Goal: Information Seeking & Learning: Learn about a topic

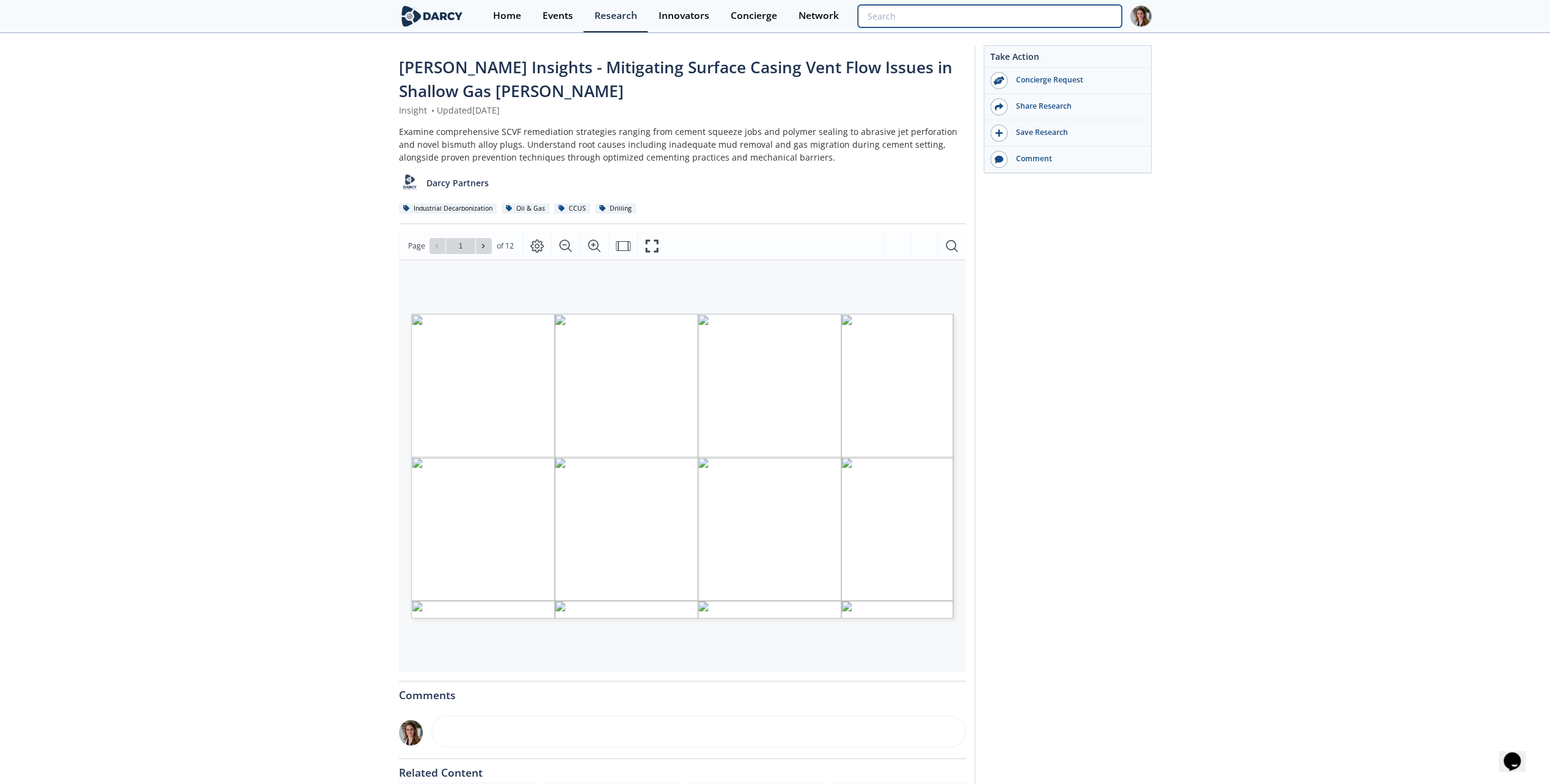
click at [1064, 10] on input "search" at bounding box center [989, 16] width 263 height 23
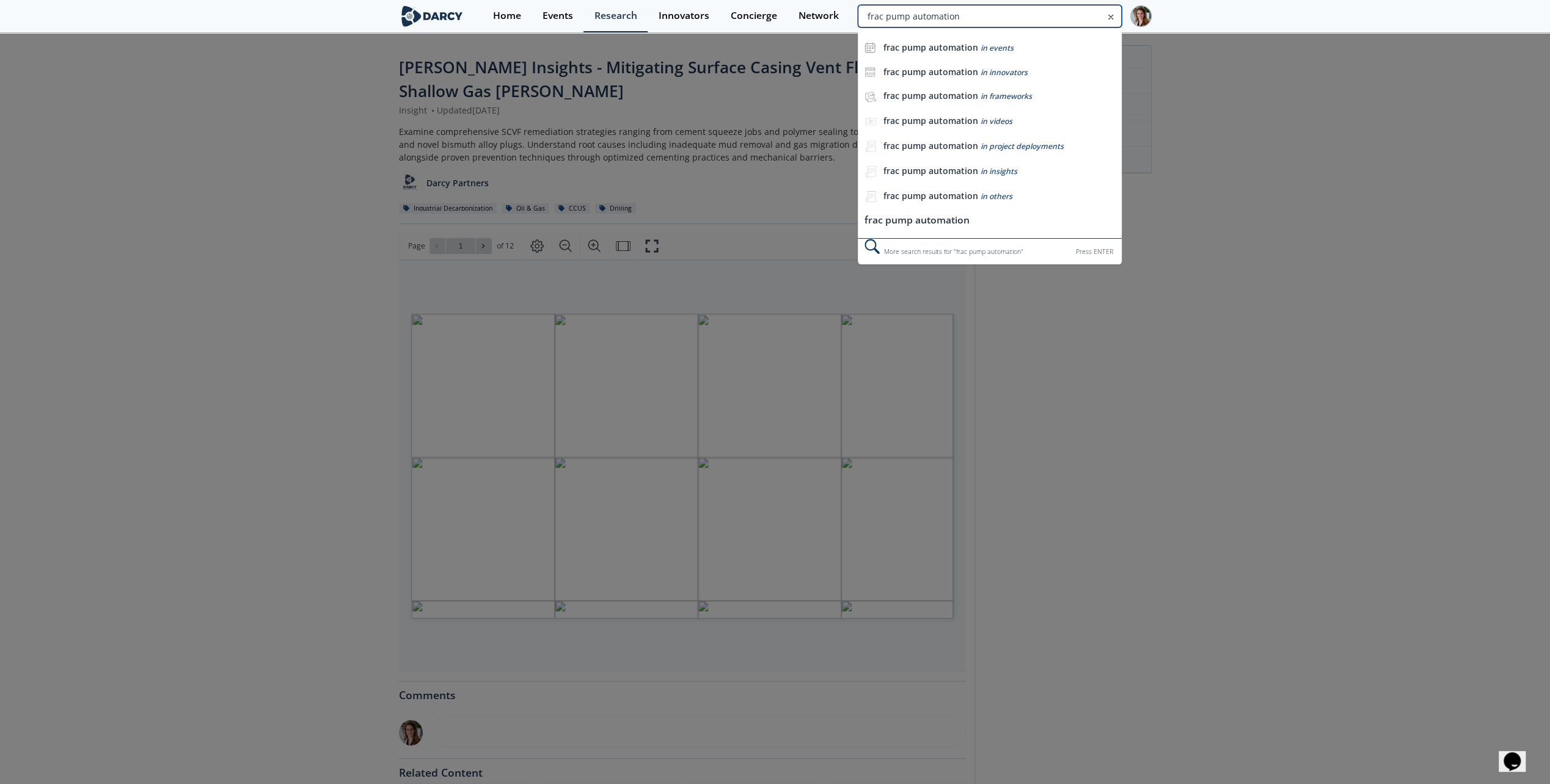
type input "frac pump automation"
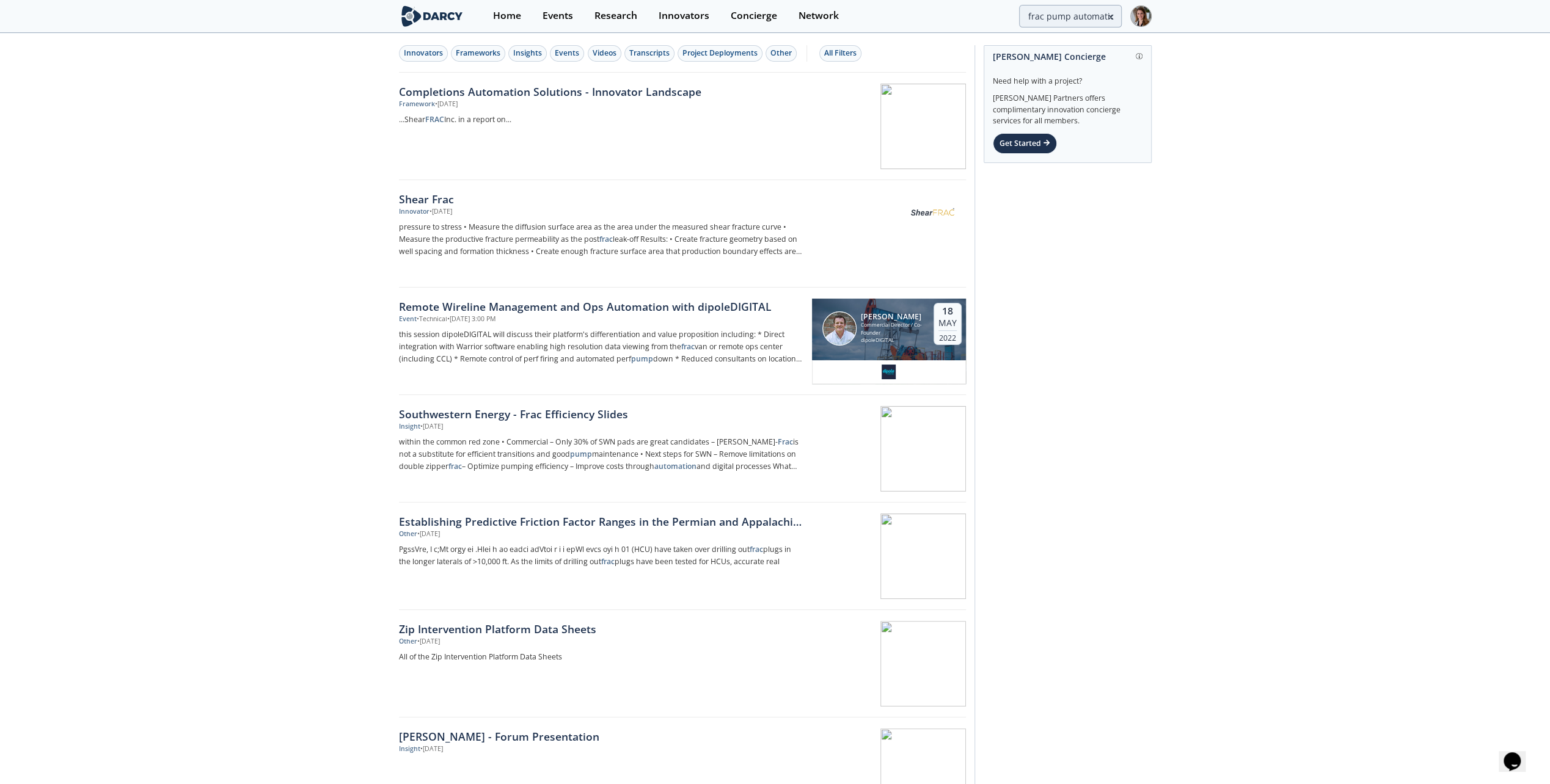
click at [509, 92] on div "Completions Automation Solutions - Innovator Landscape" at bounding box center [601, 91] width 404 height 16
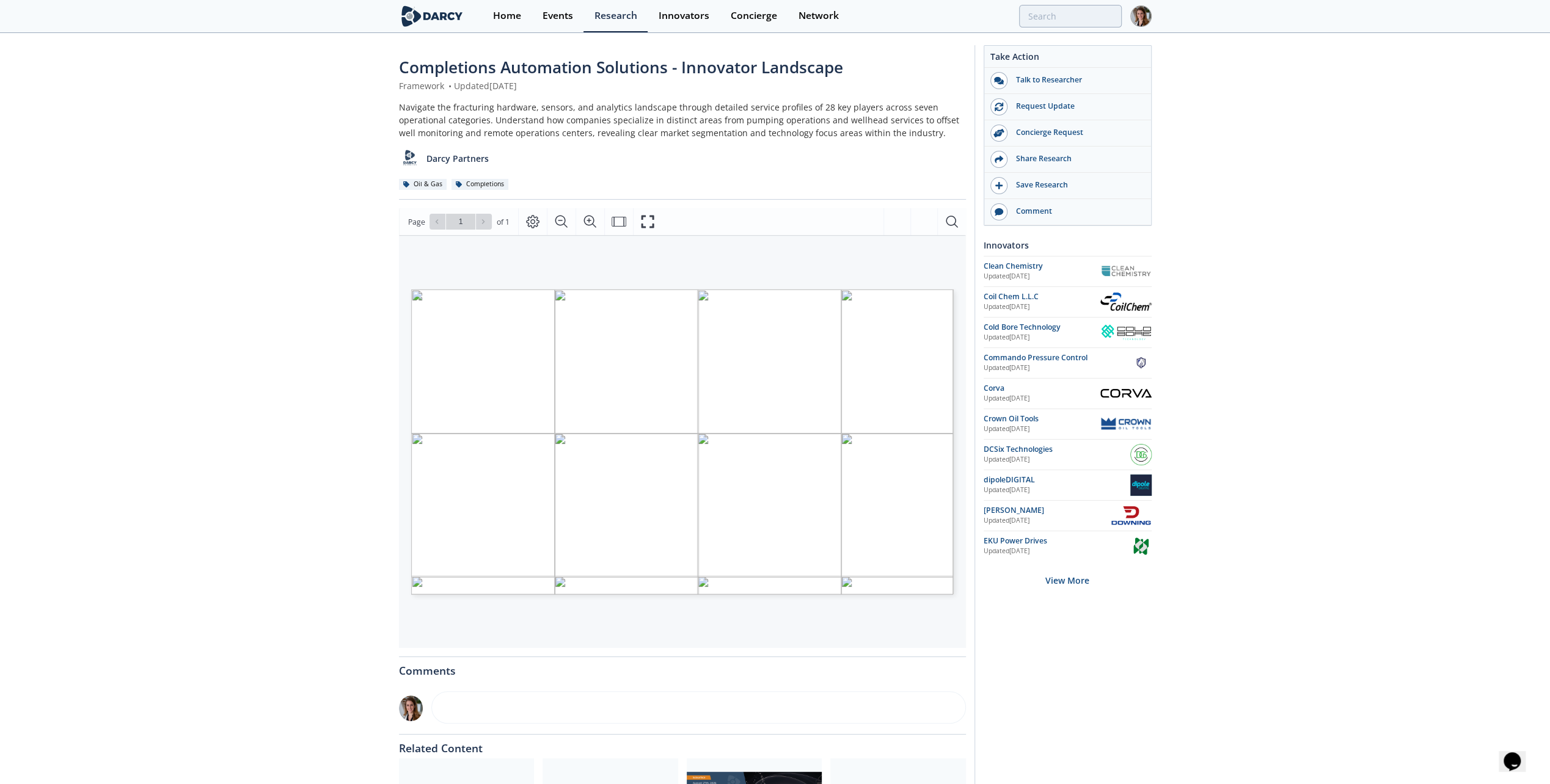
click at [374, 556] on div "Completions Automation Solutions - Innovator Landscape Framework • Updated [DAT…" at bounding box center [775, 478] width 1550 height 888
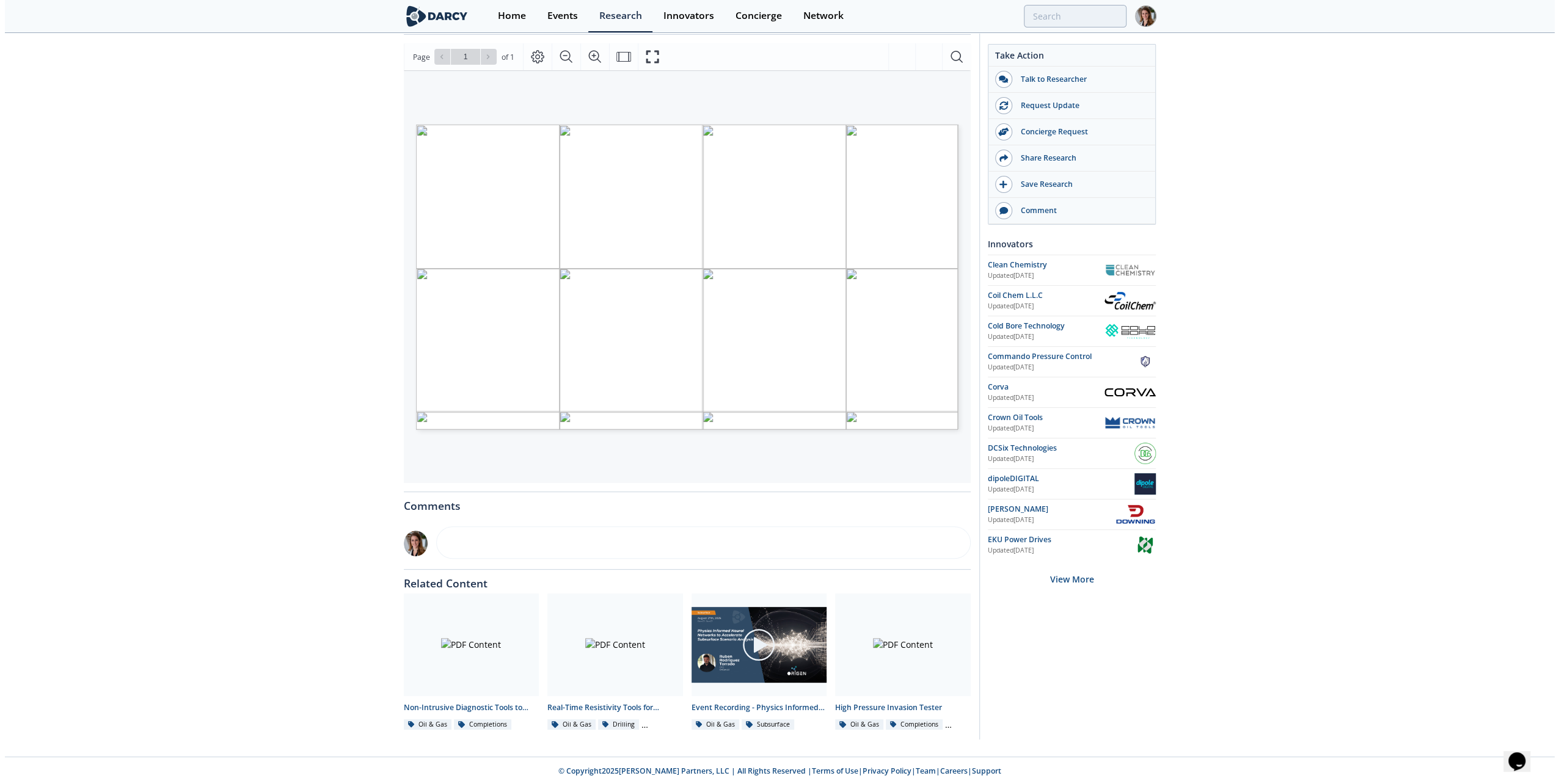
scroll to position [165, 0]
click at [475, 190] on span "Page 1" at bounding box center [1193, 502] width 1443 height 726
click at [644, 48] on button "Fullscreen" at bounding box center [652, 57] width 29 height 27
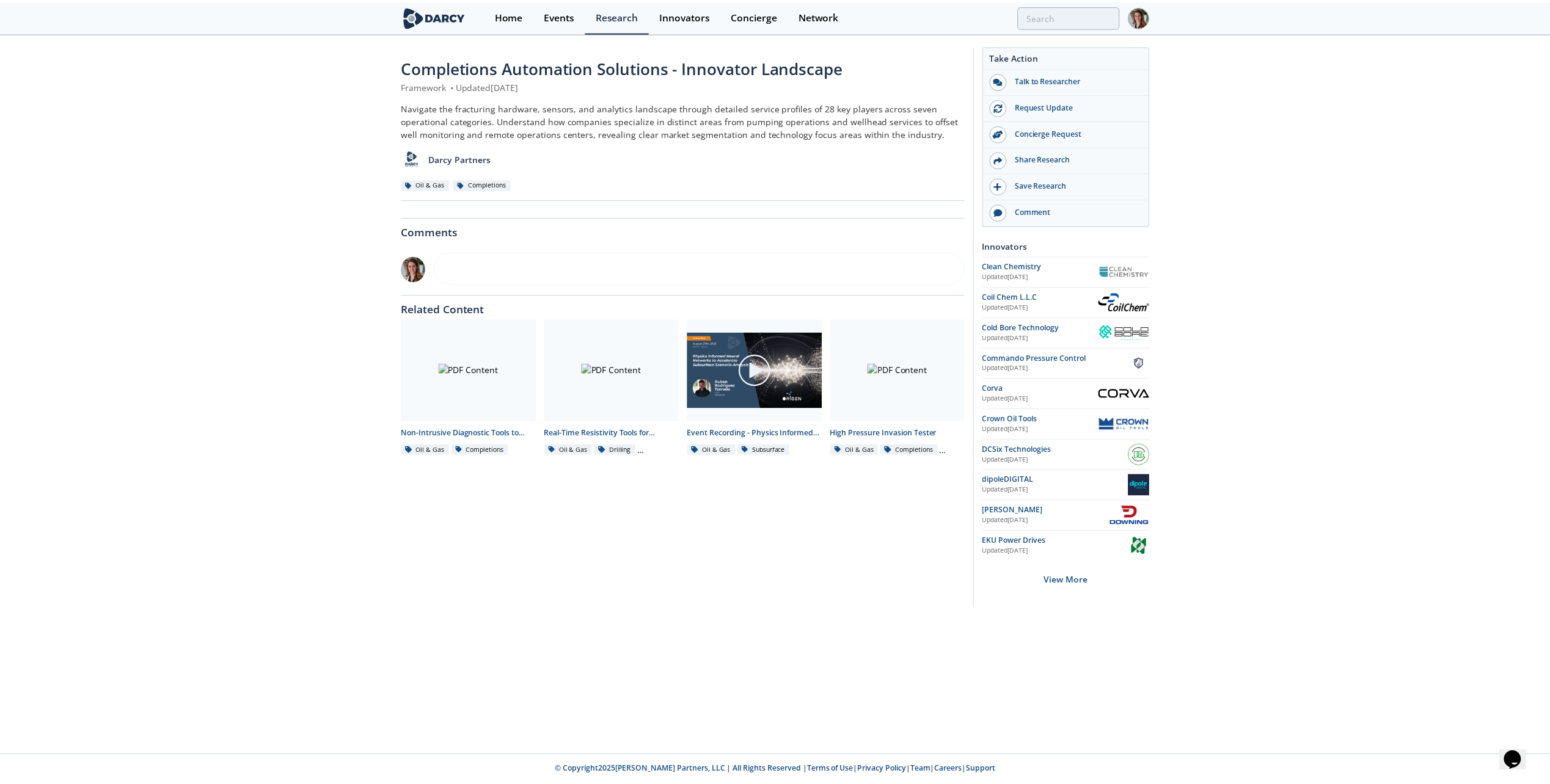
scroll to position [0, 0]
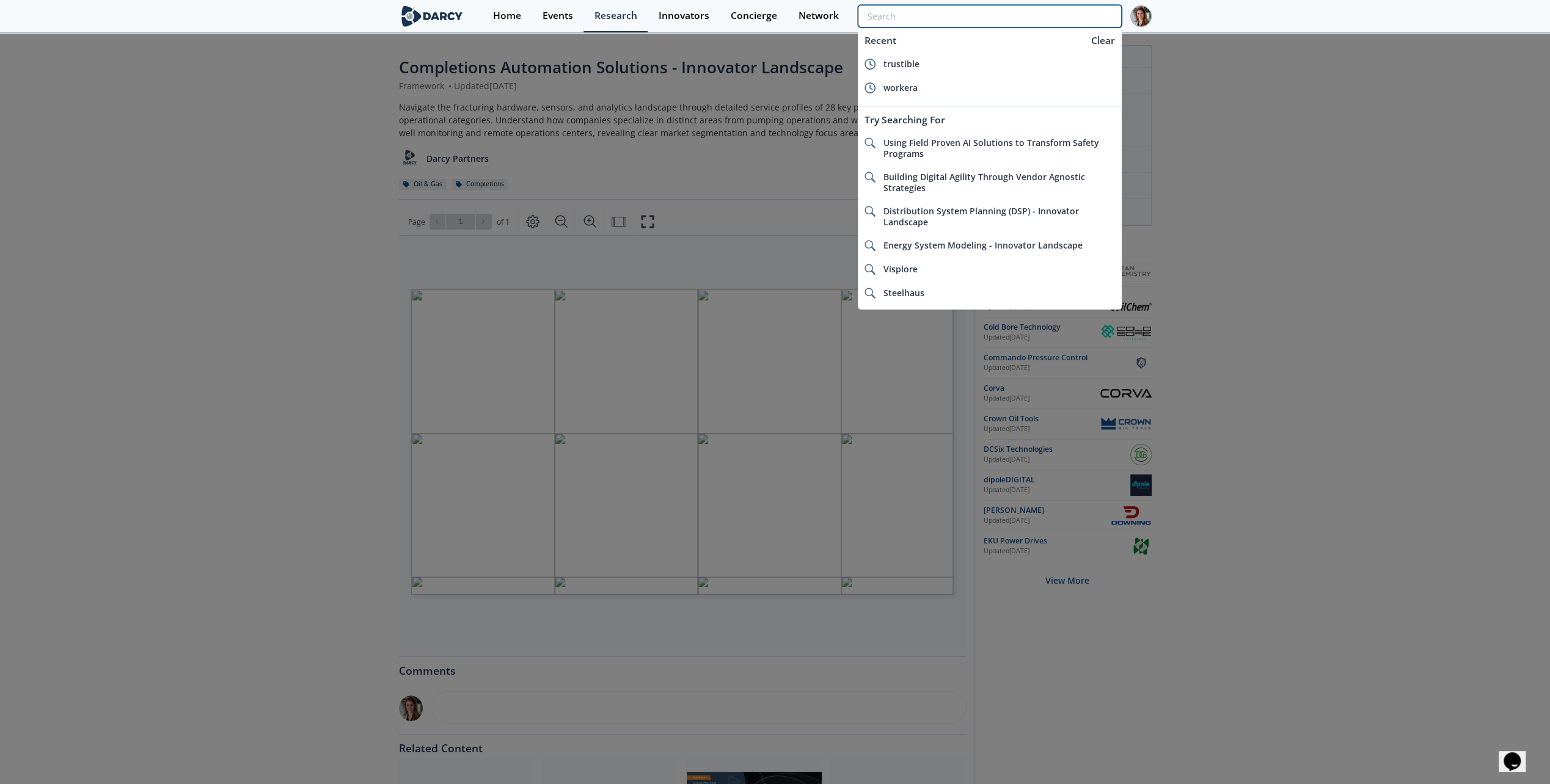
click at [1052, 23] on input "search" at bounding box center [989, 16] width 263 height 23
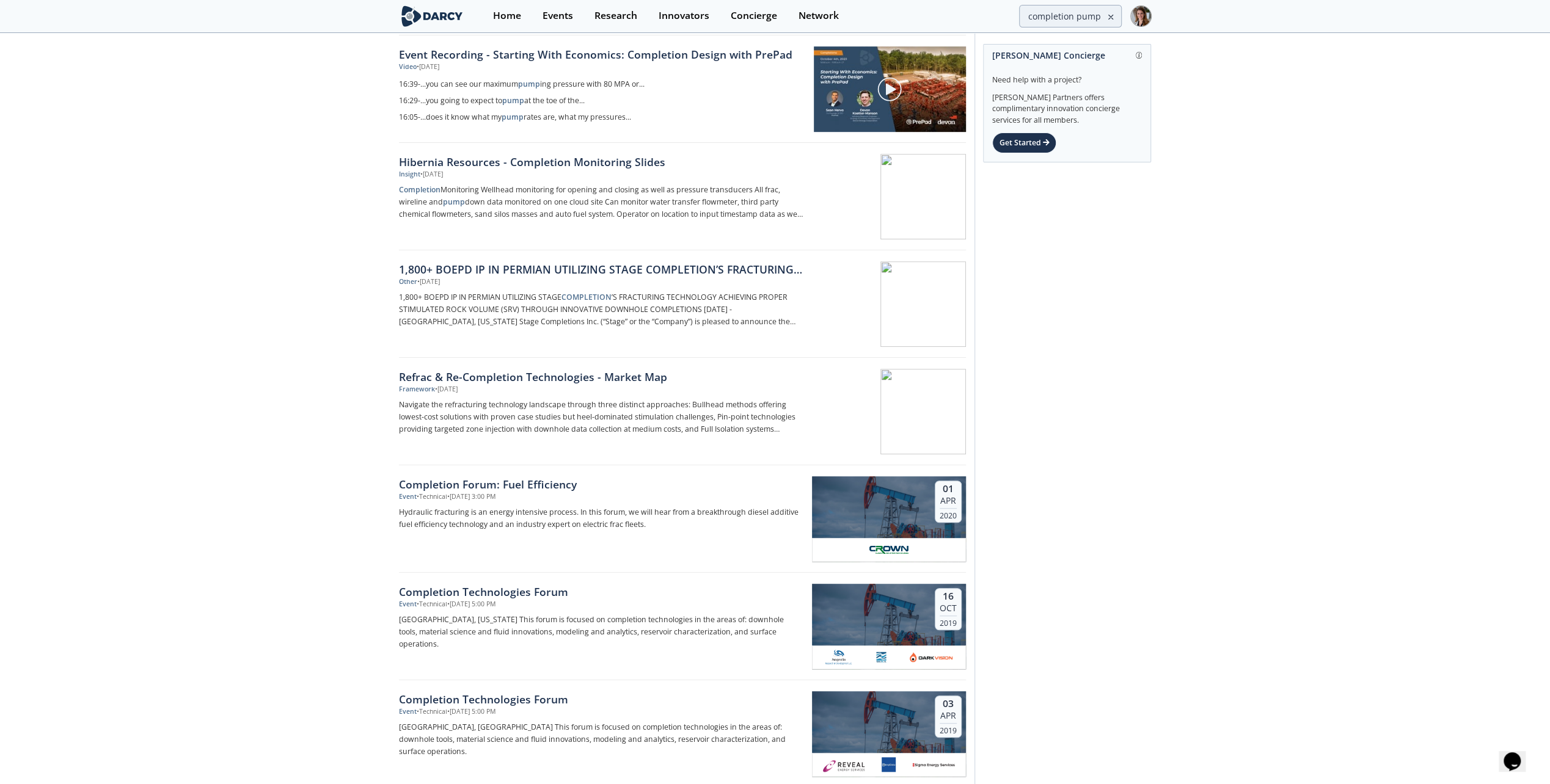
scroll to position [733, 0]
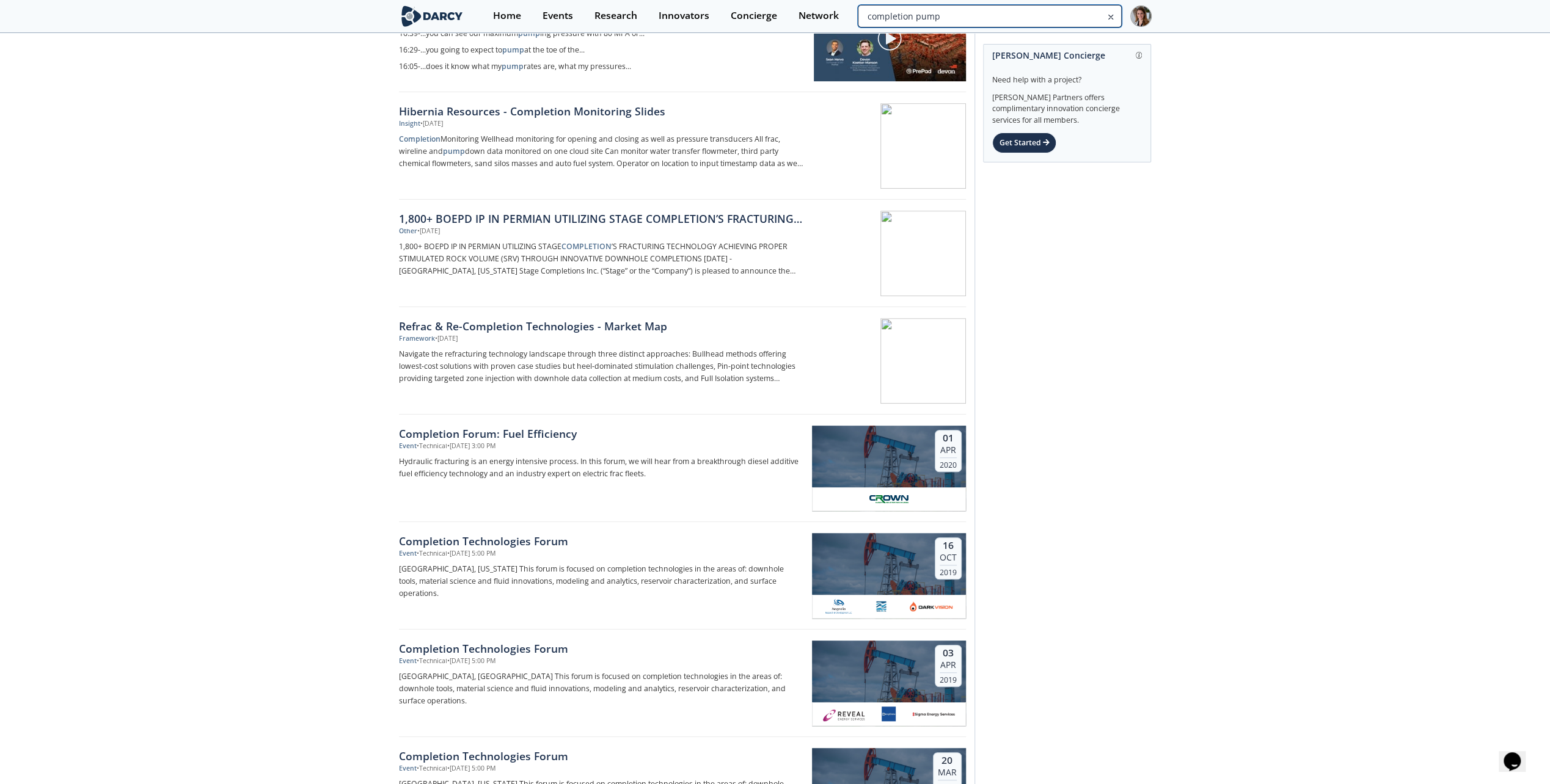
click at [1057, 19] on input "completion pump" at bounding box center [989, 16] width 263 height 23
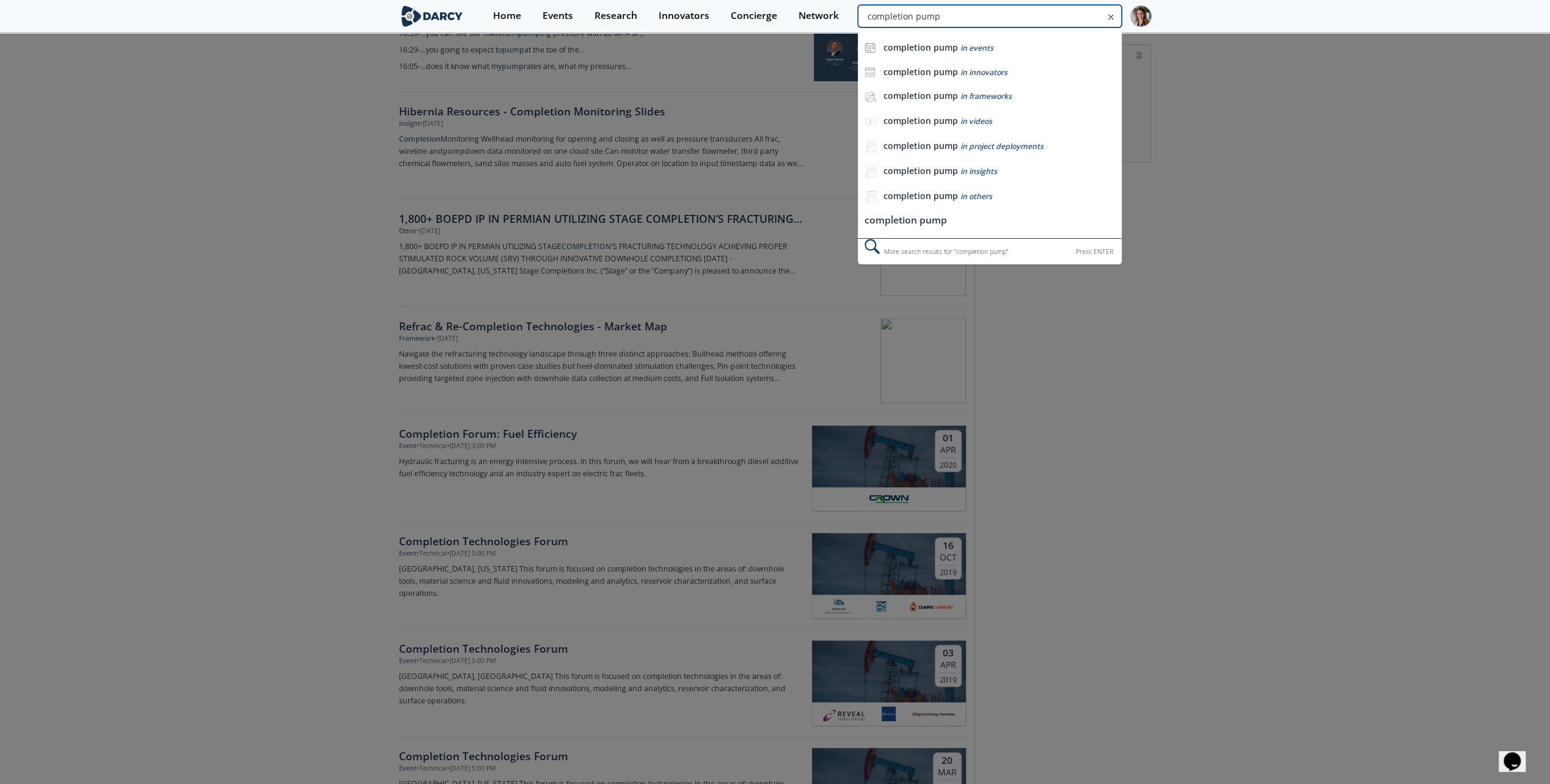
click at [1057, 19] on input "completion pump" at bounding box center [989, 16] width 263 height 23
type input "pump automation"
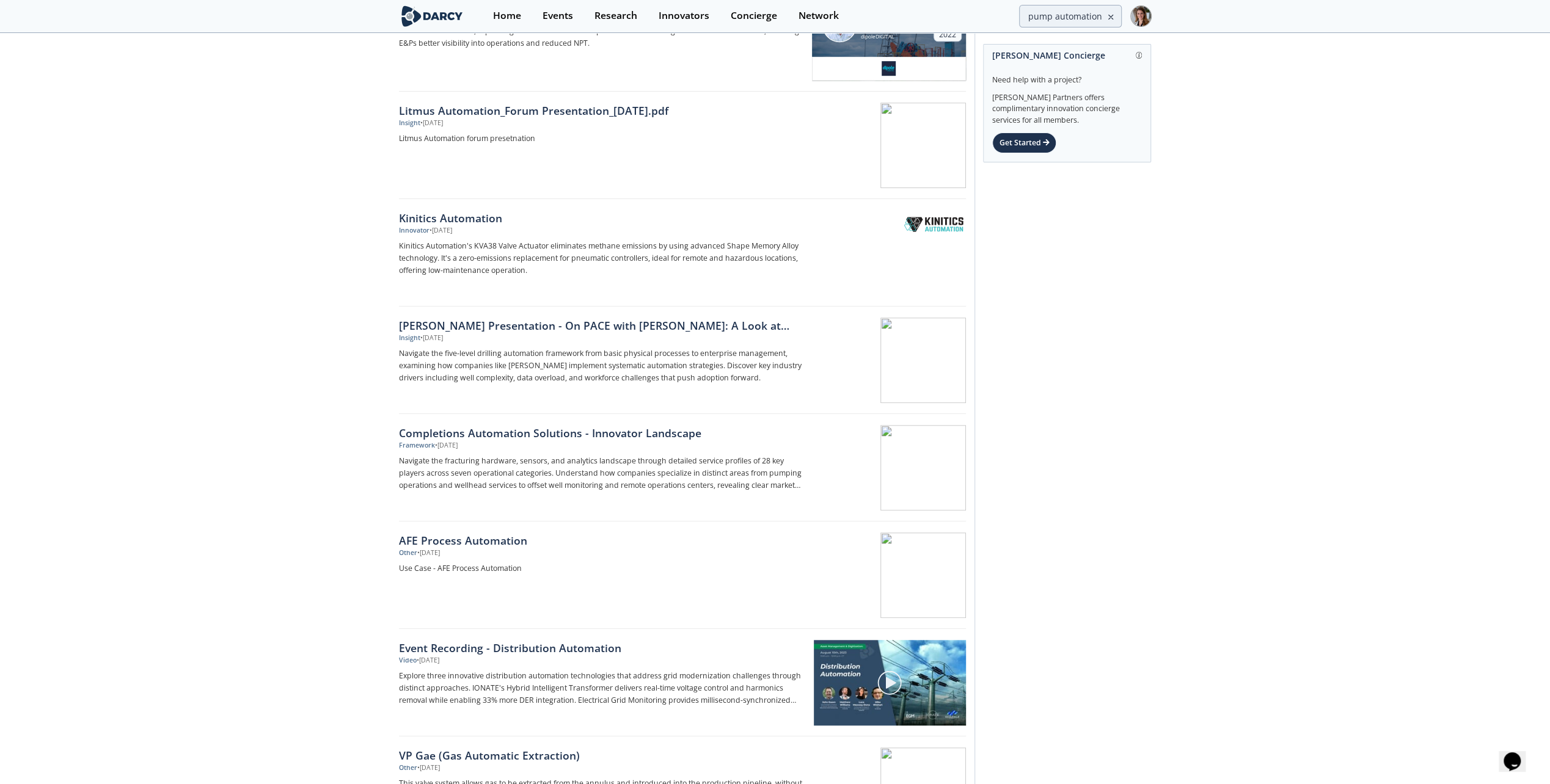
scroll to position [855, 0]
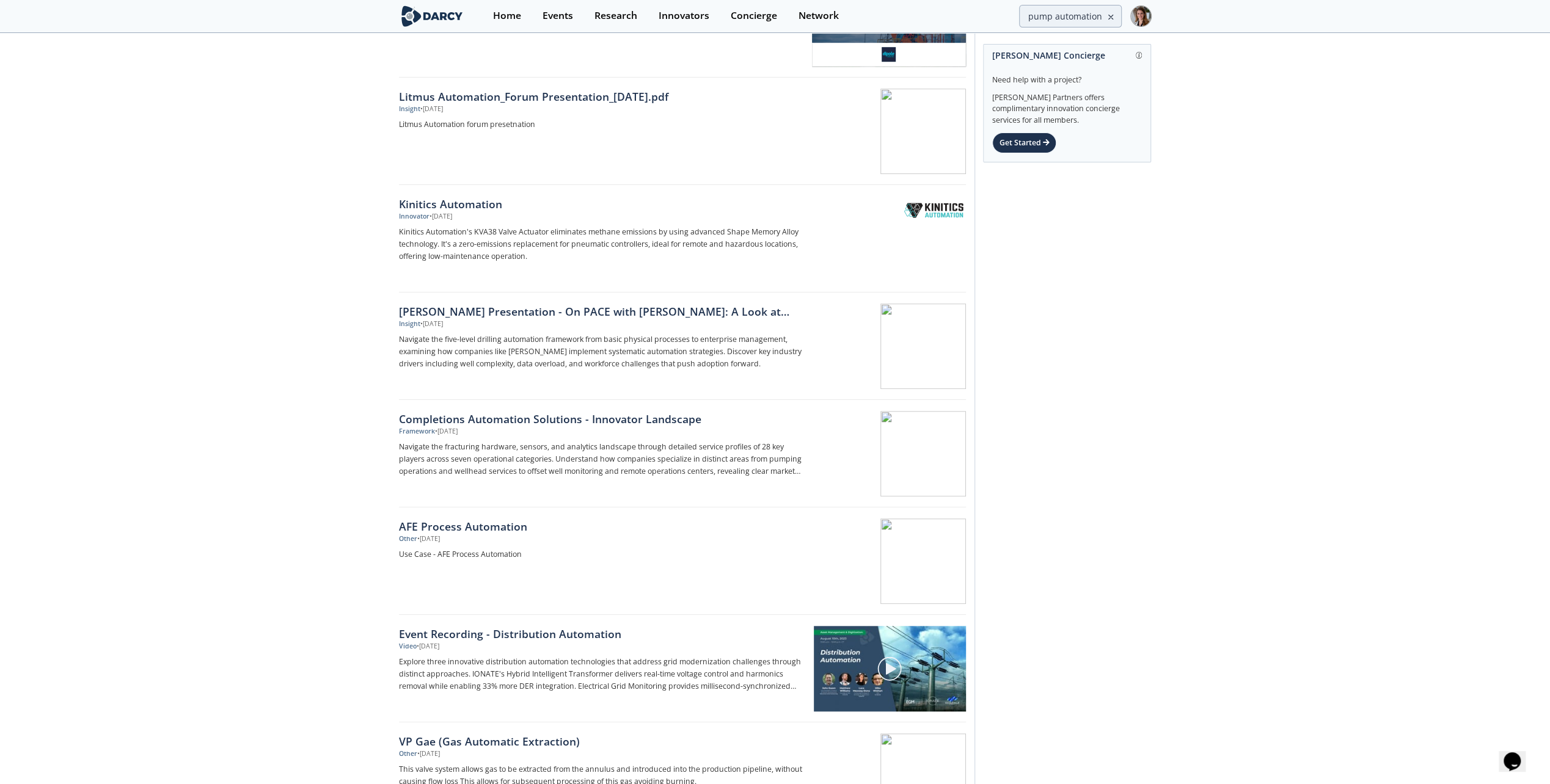
click at [494, 419] on div "Completions Automation Solutions - Innovator Landscape" at bounding box center [601, 418] width 404 height 16
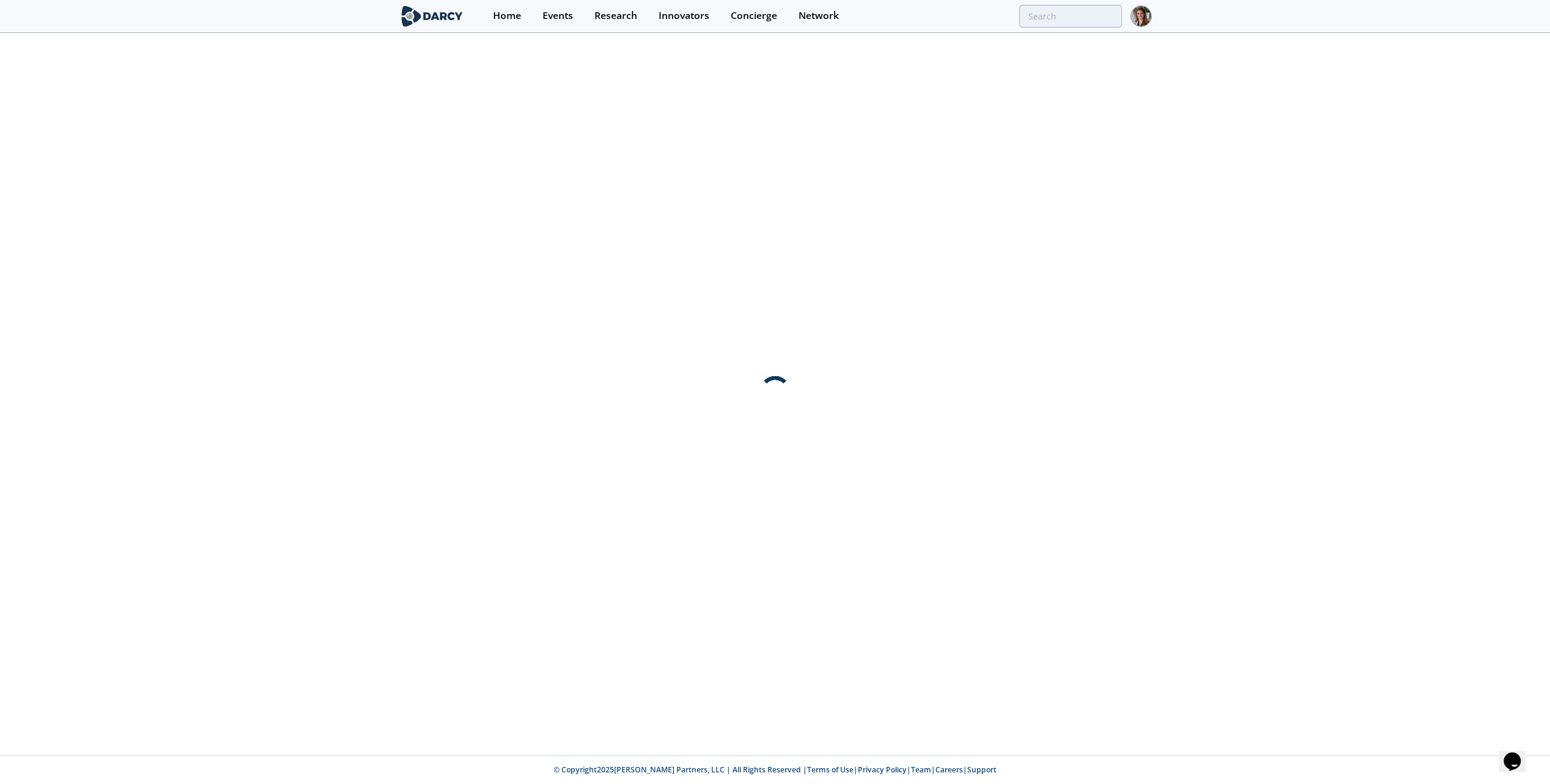
scroll to position [0, 0]
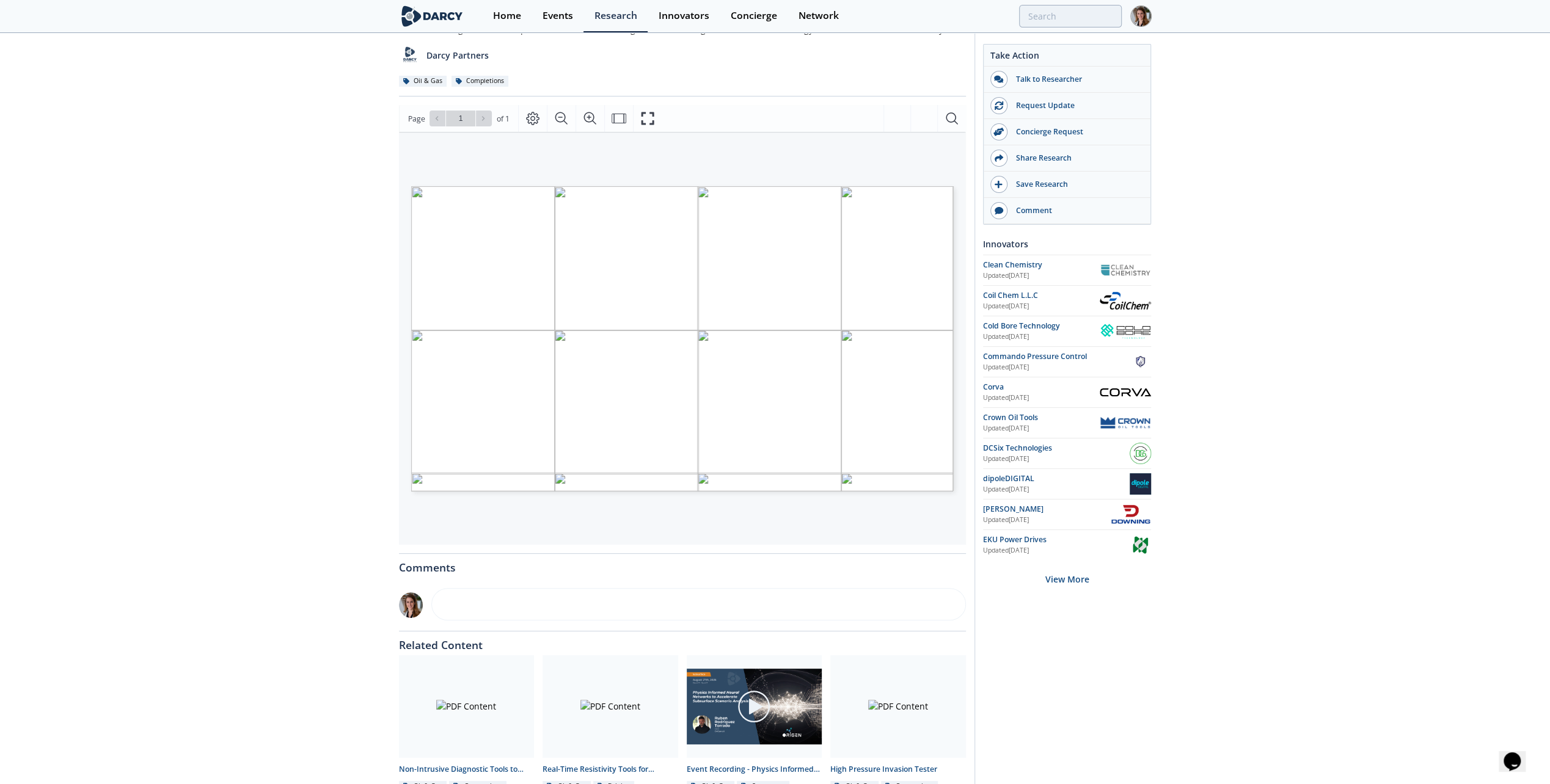
scroll to position [165, 0]
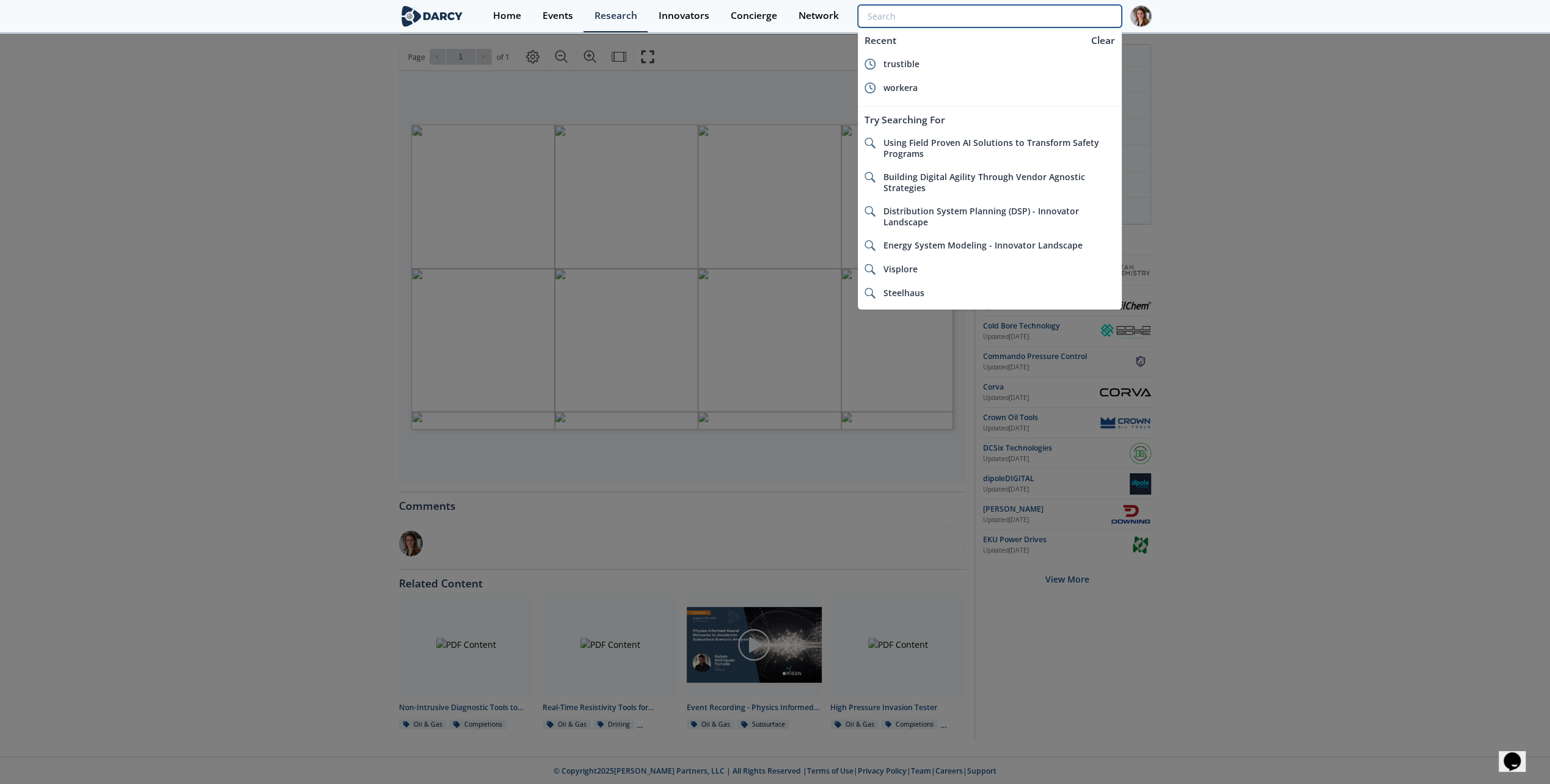
click at [1057, 18] on input "search" at bounding box center [989, 16] width 263 height 23
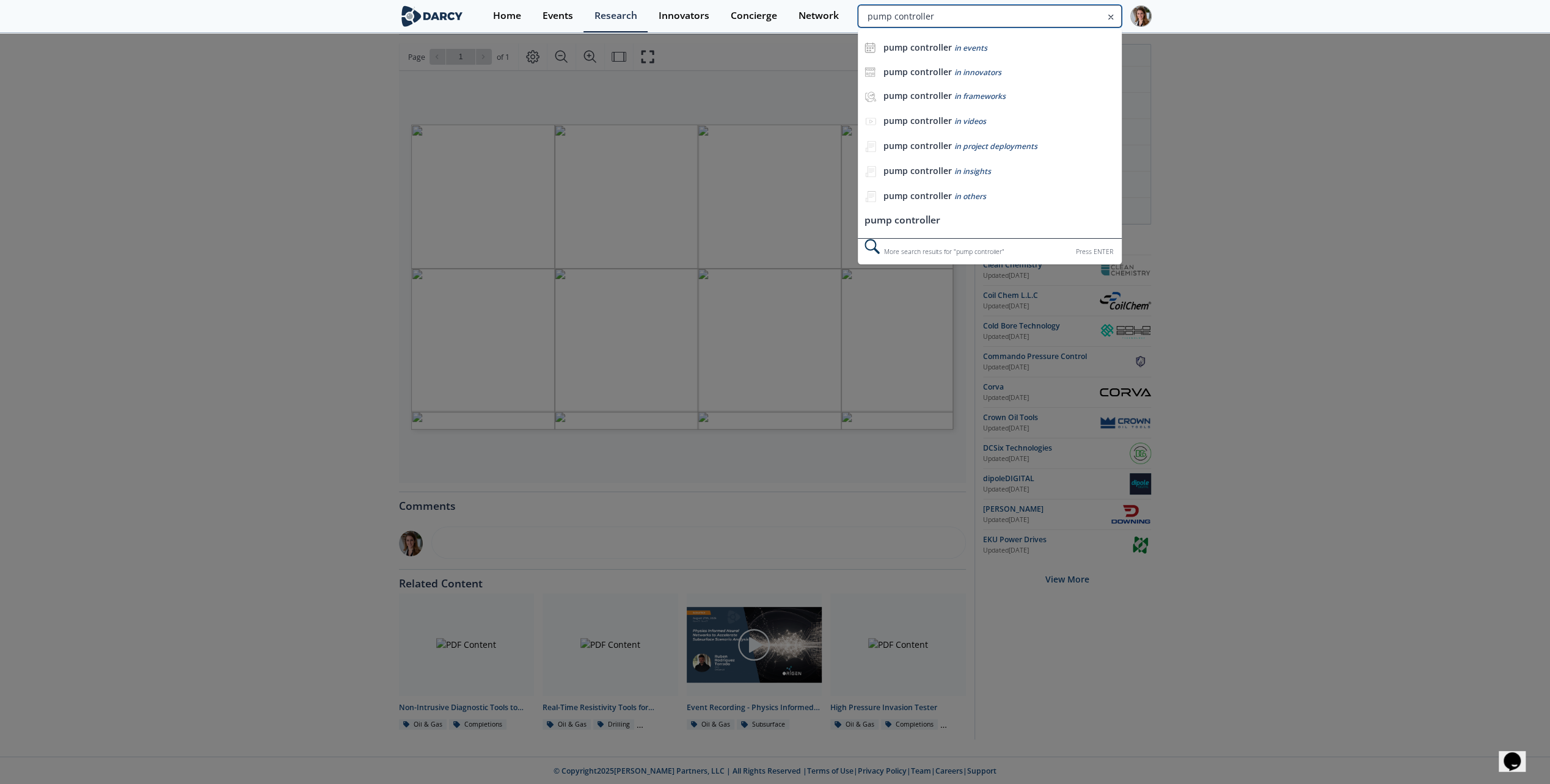
type input "pump controller"
